Goal: Task Accomplishment & Management: Use online tool/utility

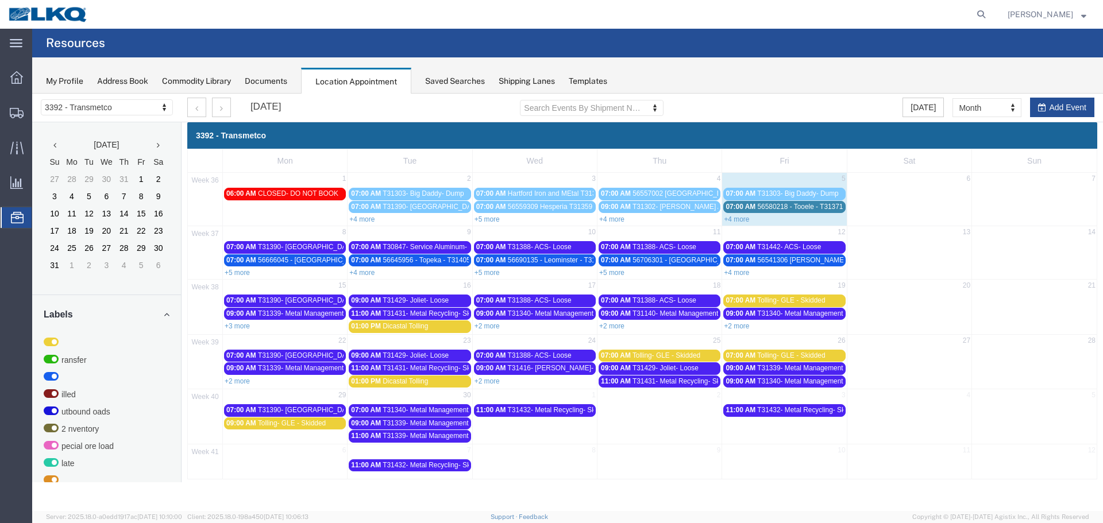
click at [611, 218] on link "+4 more" at bounding box center [611, 219] width 25 height 8
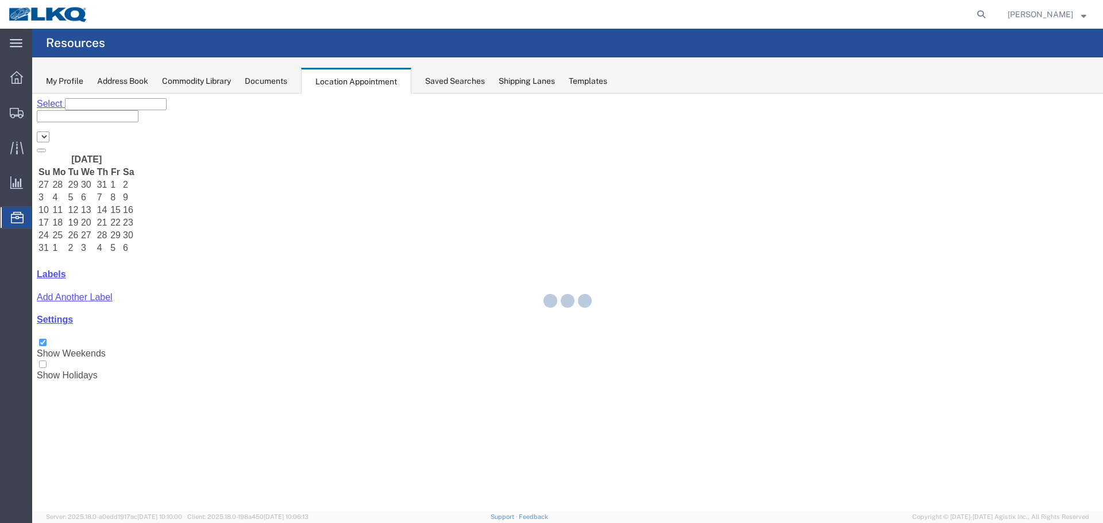
select select "28018"
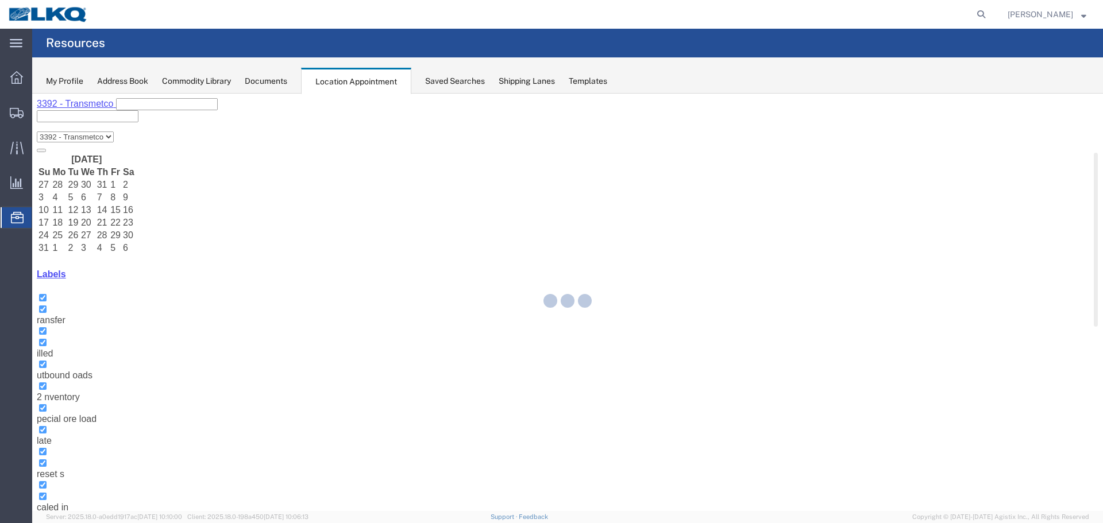
select select "1"
select select
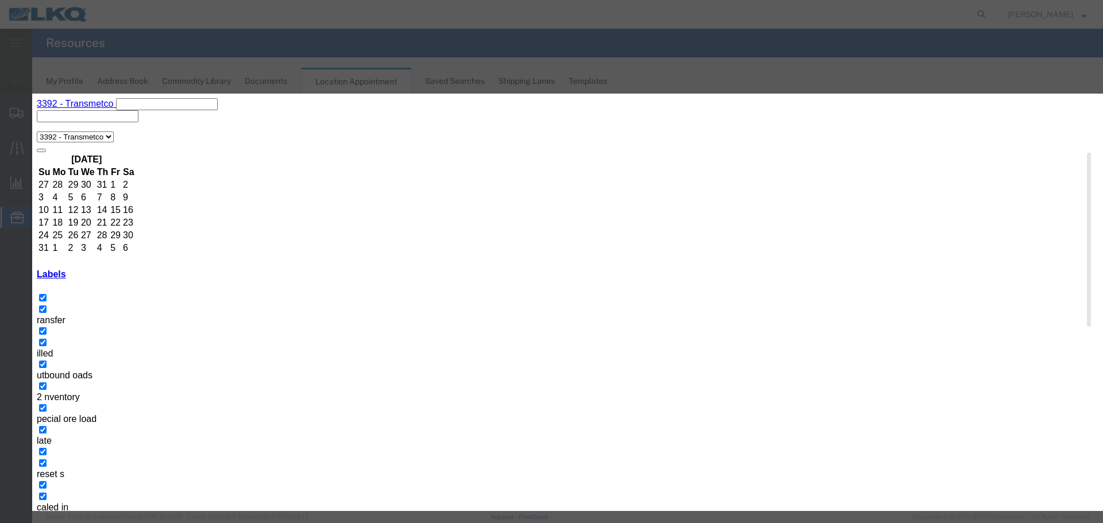
select select
type input "de"
select select "40"
